Goal: Navigation & Orientation: Find specific page/section

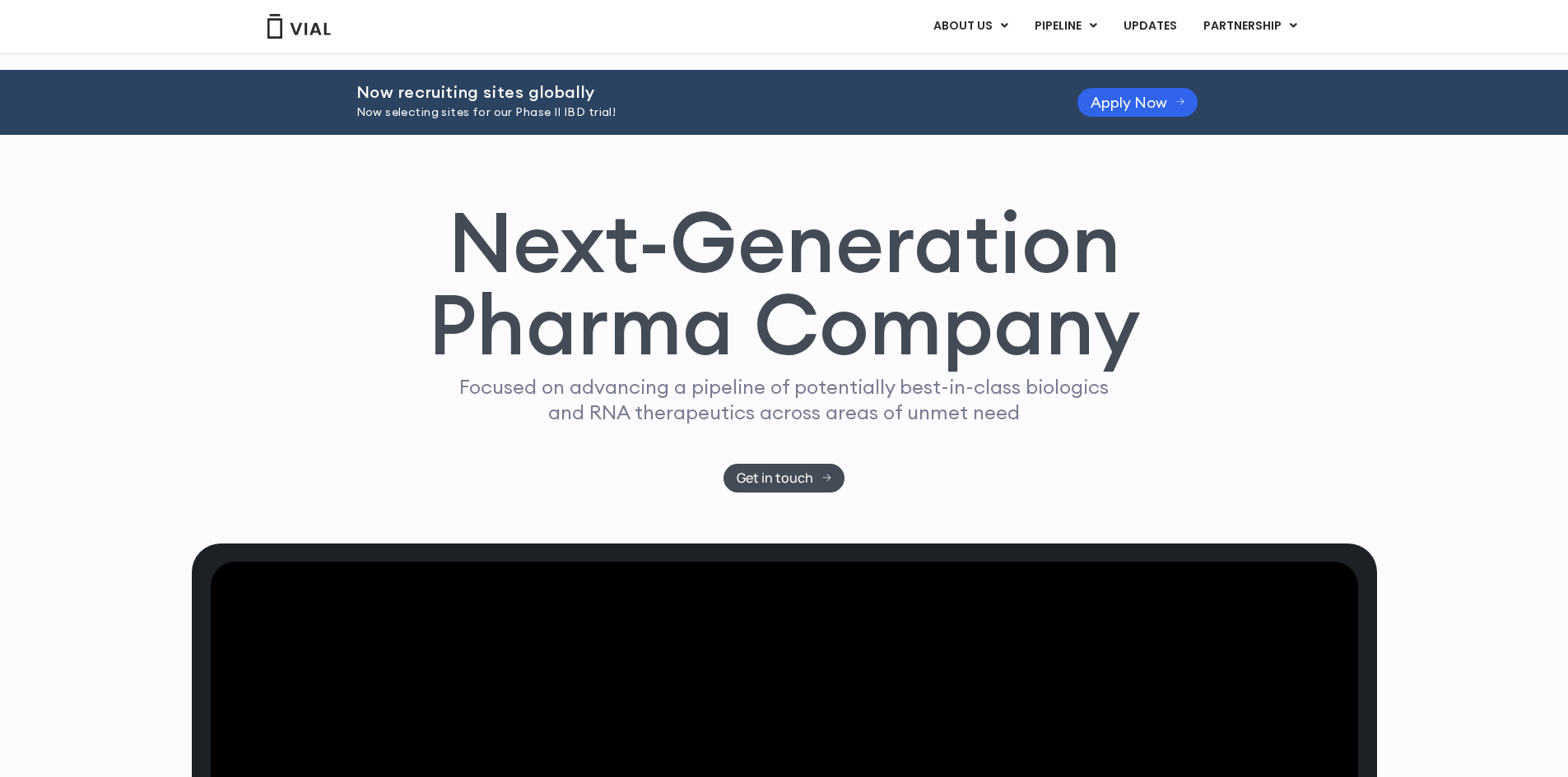
scroll to position [4804, 0]
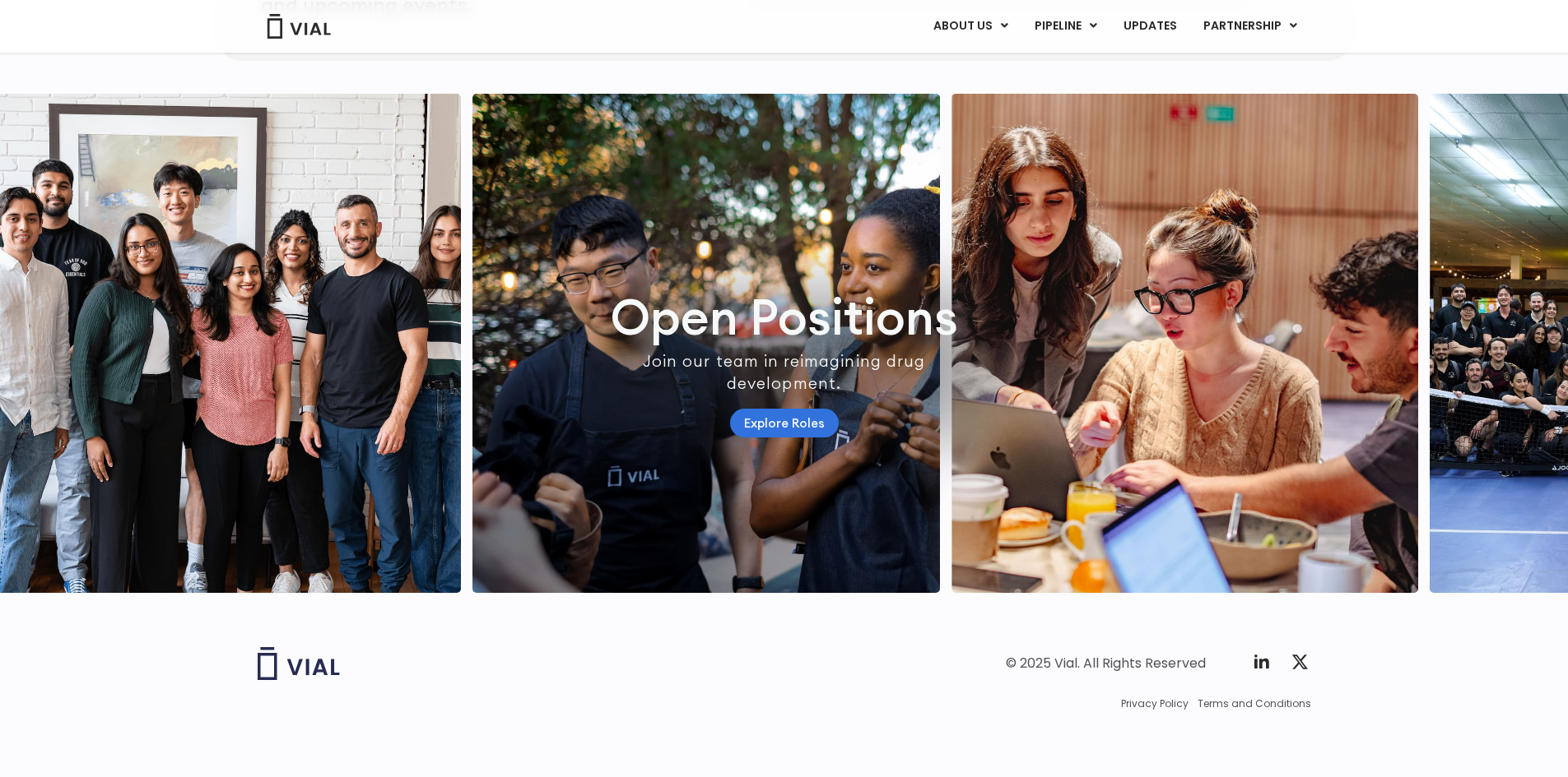
click at [791, 421] on link "Explore Roles" at bounding box center [784, 423] width 109 height 28
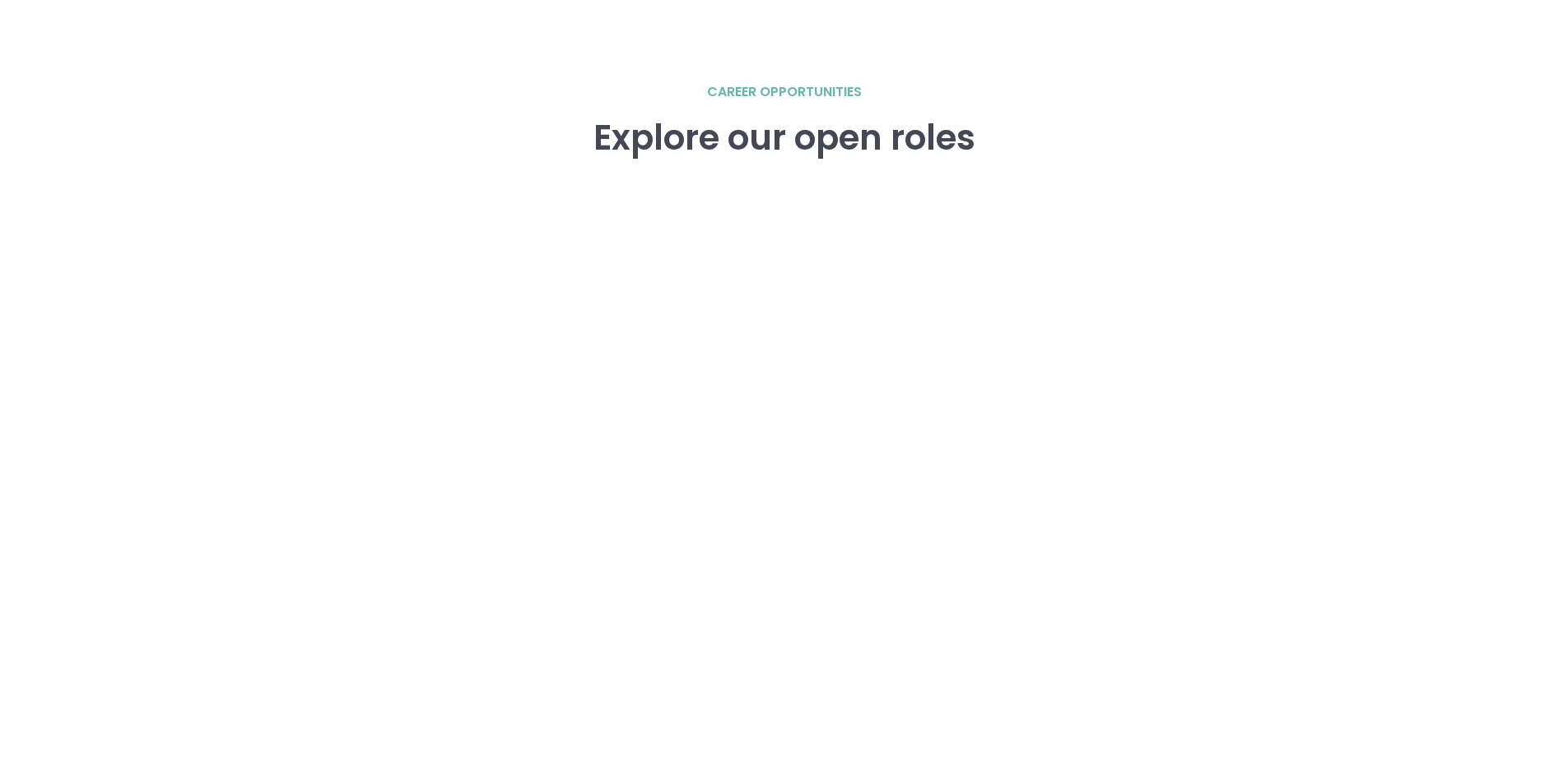
scroll to position [2359, 0]
